Goal: Navigation & Orientation: Find specific page/section

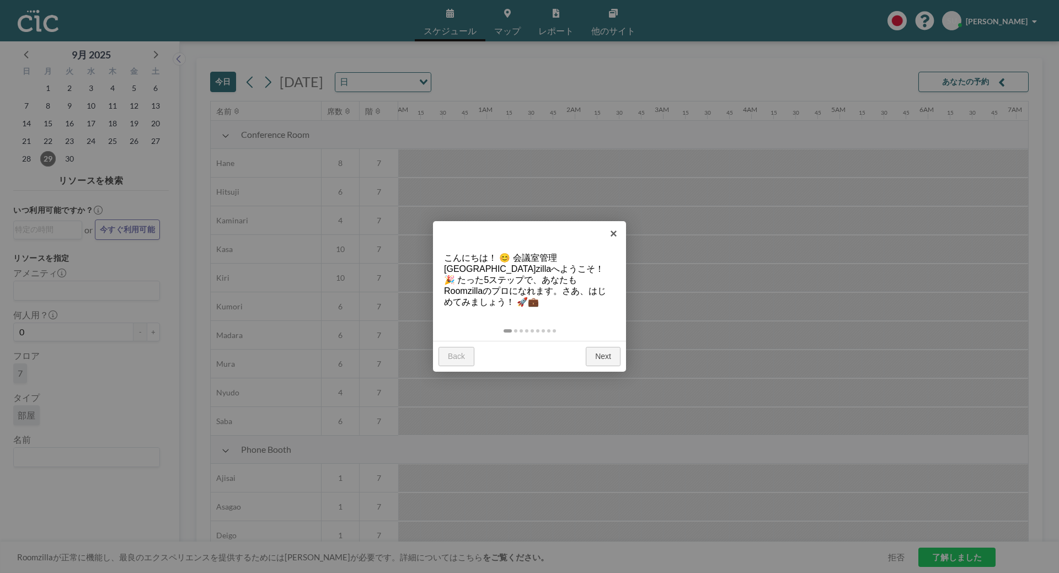
scroll to position [0, 1169]
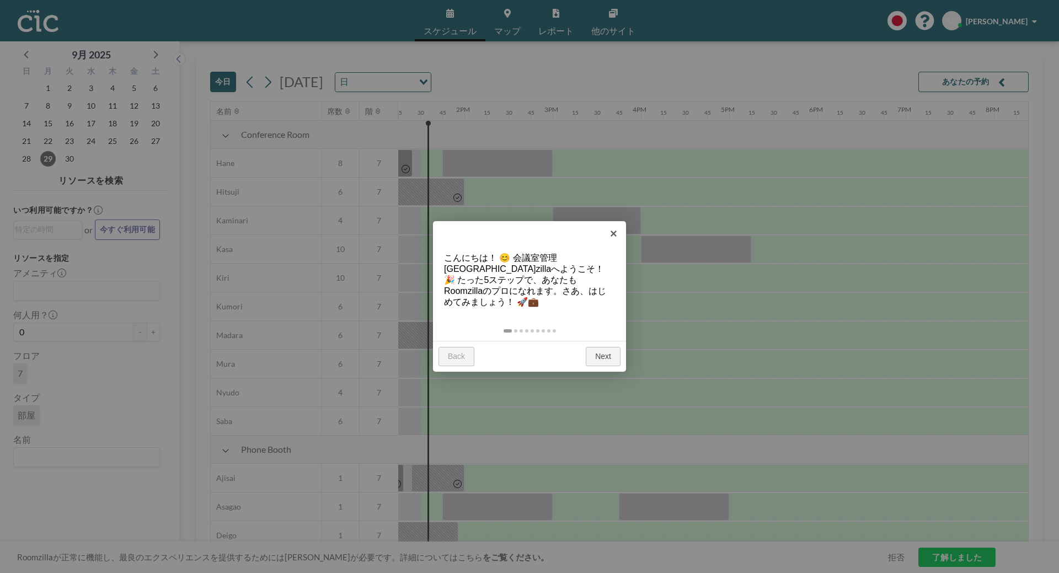
click at [100, 352] on div at bounding box center [529, 286] width 1059 height 573
click at [614, 227] on link "×" at bounding box center [613, 233] width 25 height 25
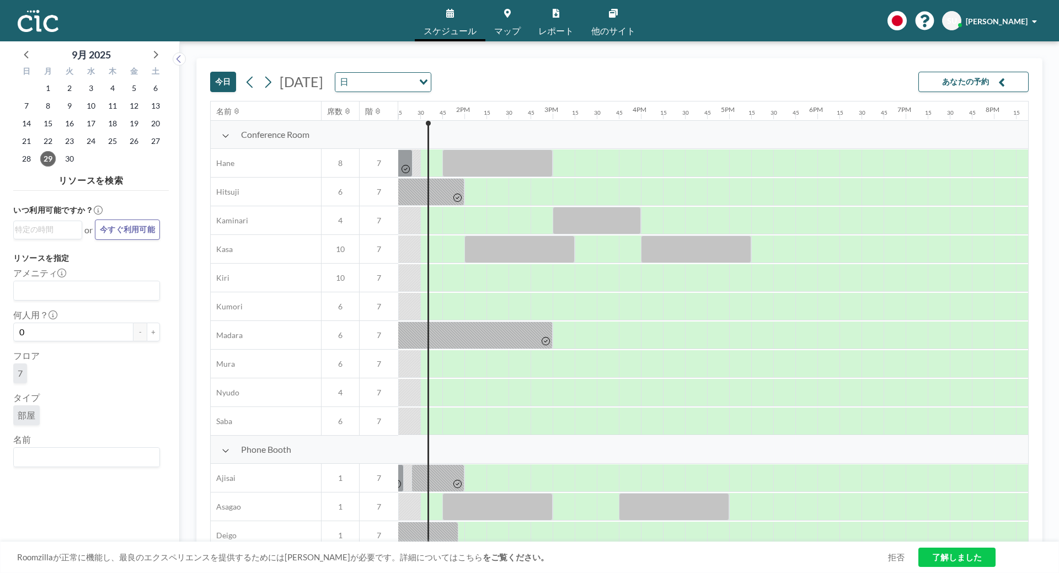
click at [610, 18] on link "他のサイト" at bounding box center [613, 20] width 62 height 41
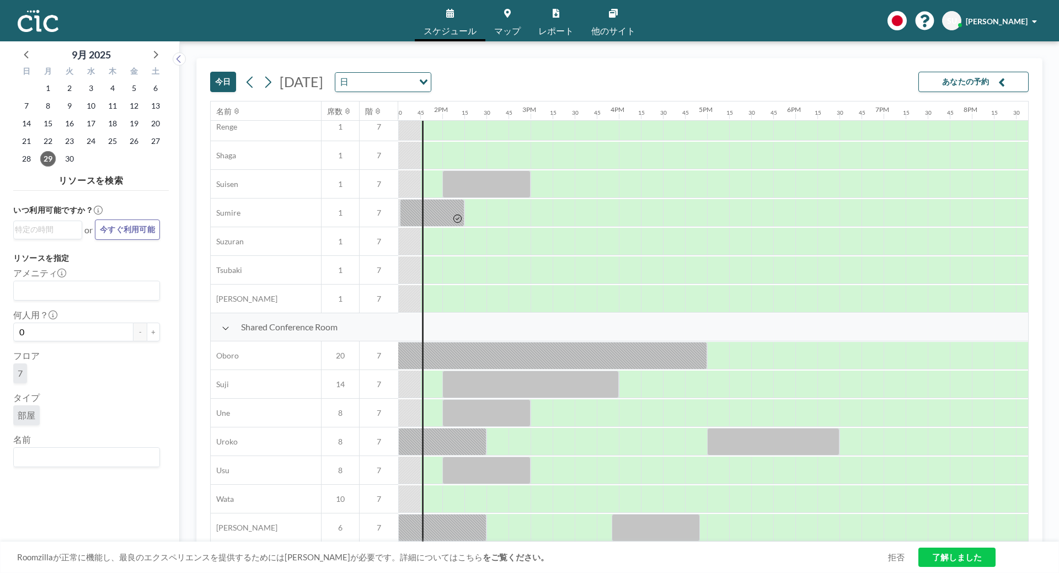
scroll to position [506, 1191]
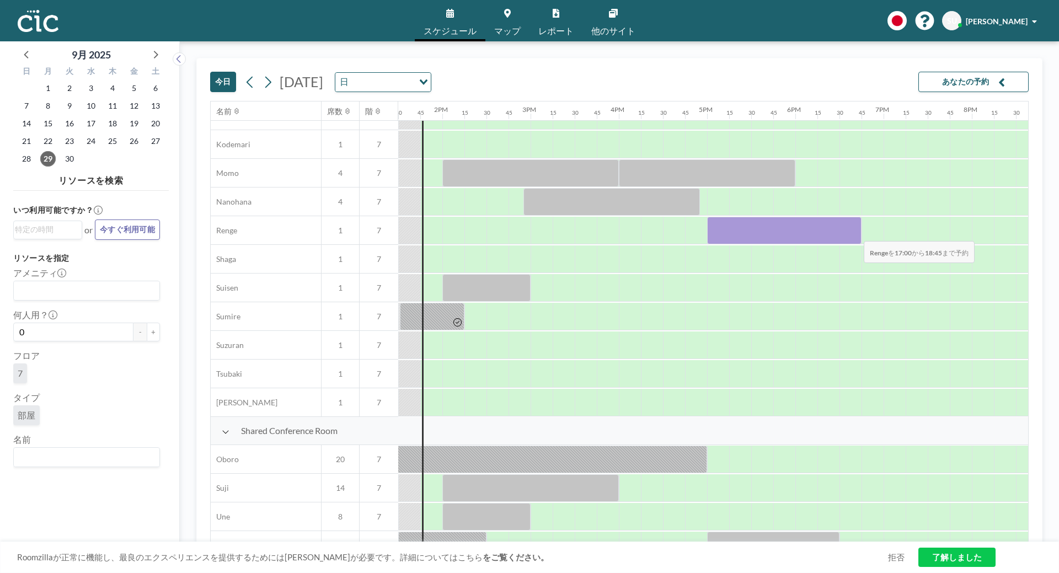
drag, startPoint x: 725, startPoint y: 232, endPoint x: 855, endPoint y: 234, distance: 129.6
click at [855, 234] on div at bounding box center [784, 231] width 154 height 28
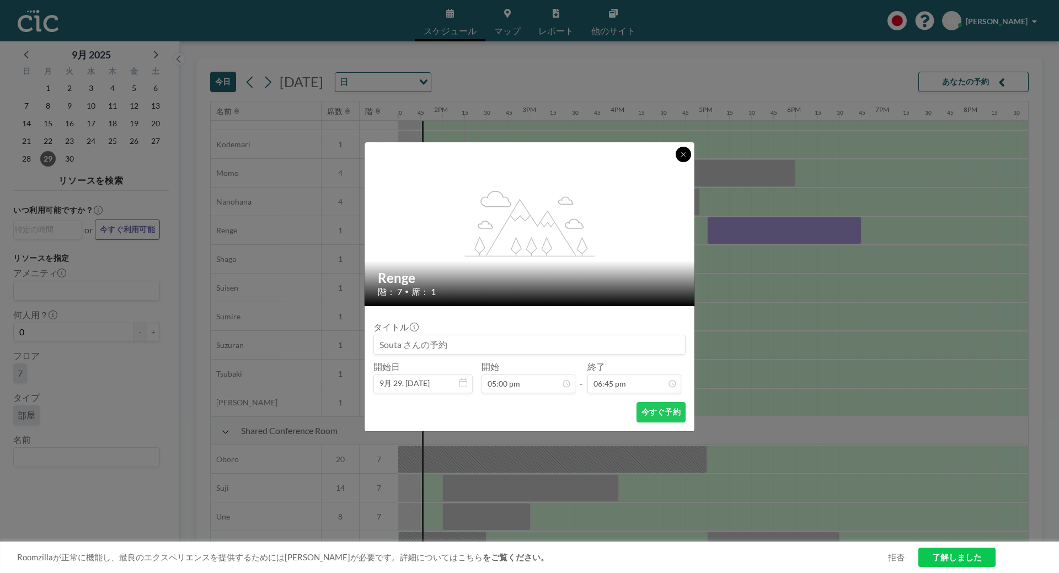
click at [680, 158] on button at bounding box center [683, 154] width 15 height 15
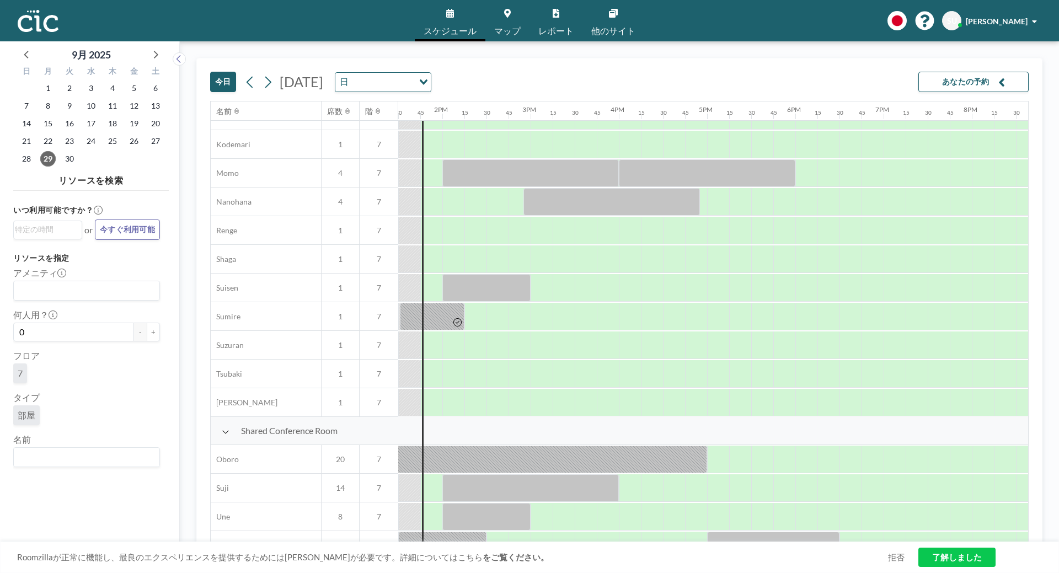
click at [611, 24] on link "他のサイト" at bounding box center [613, 20] width 62 height 41
